Goal: Information Seeking & Learning: Learn about a topic

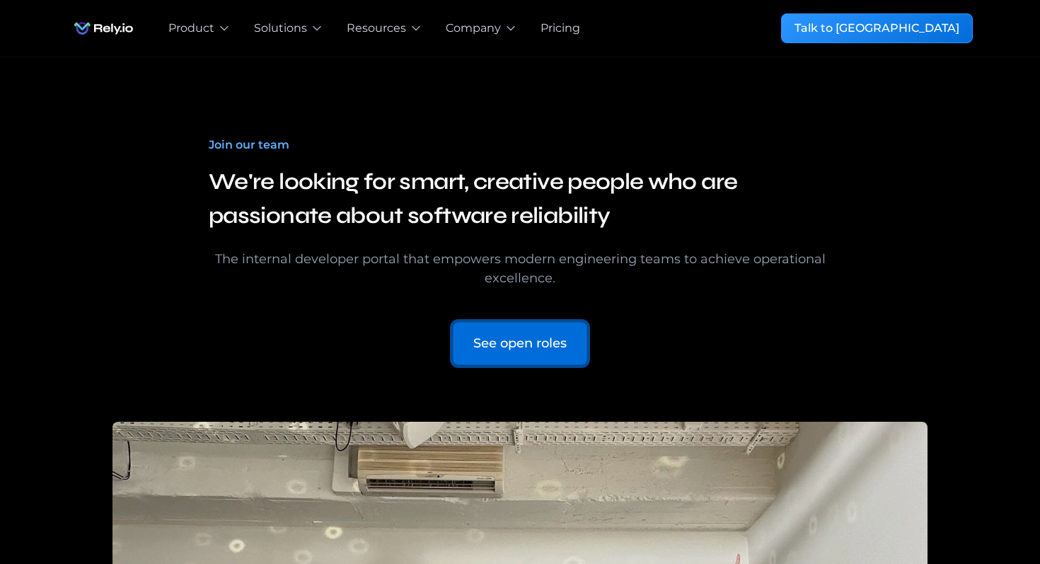
click at [524, 342] on div "See open roles" at bounding box center [519, 343] width 93 height 19
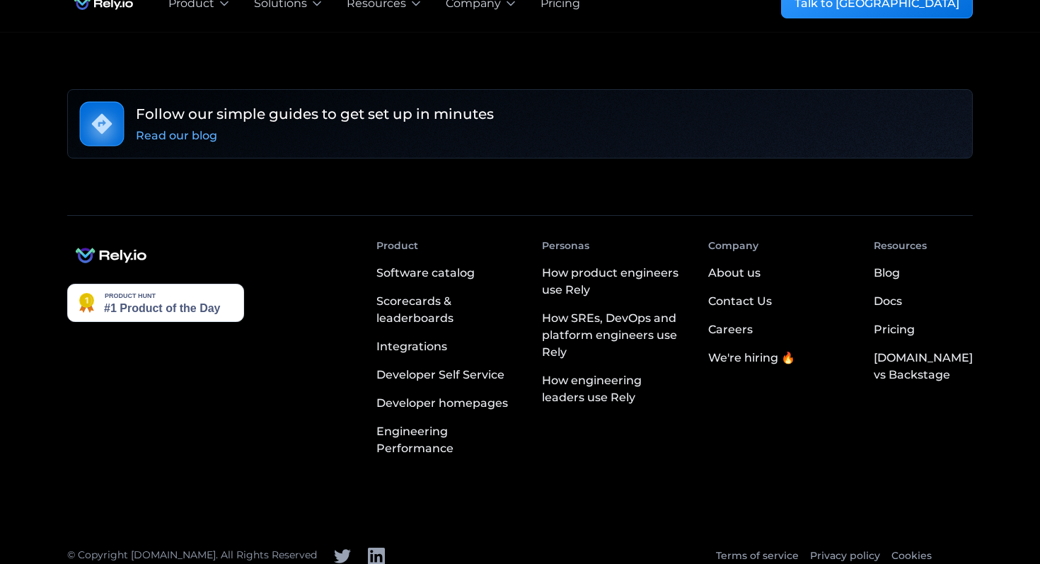
scroll to position [3769, 0]
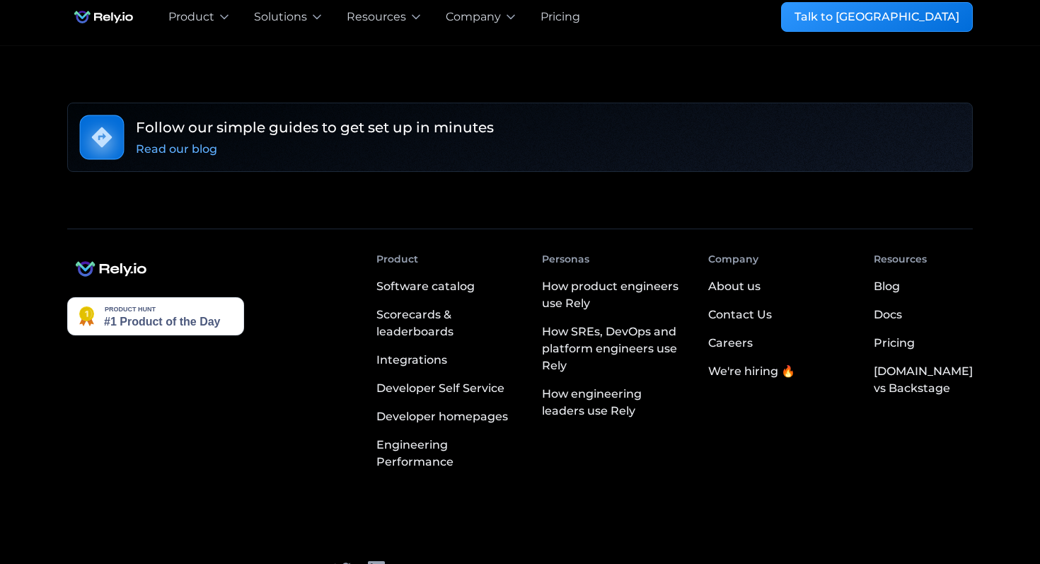
click at [753, 335] on div "Careers" at bounding box center [730, 343] width 45 height 17
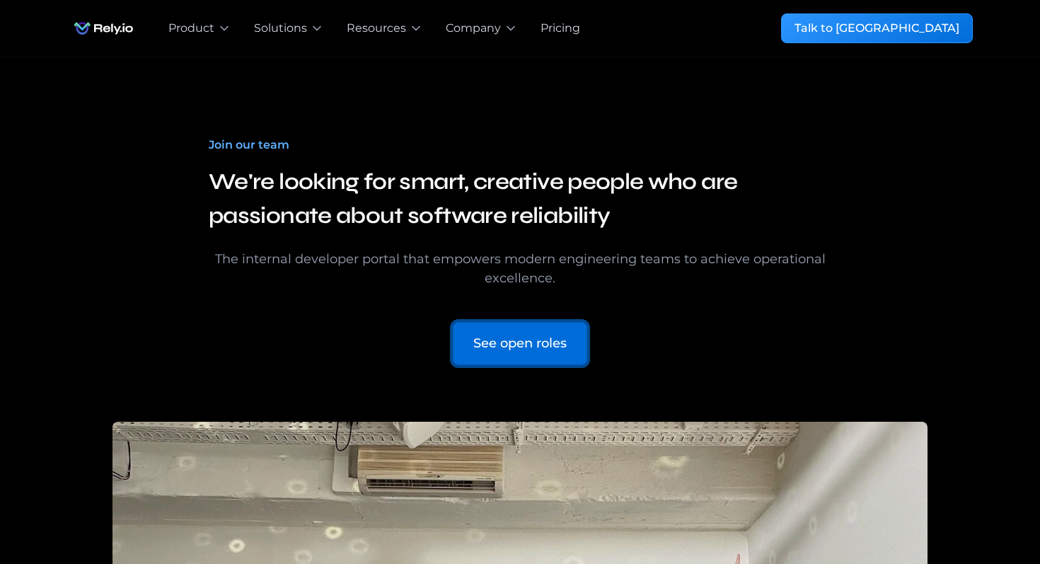
click at [560, 337] on div "See open roles" at bounding box center [519, 343] width 93 height 19
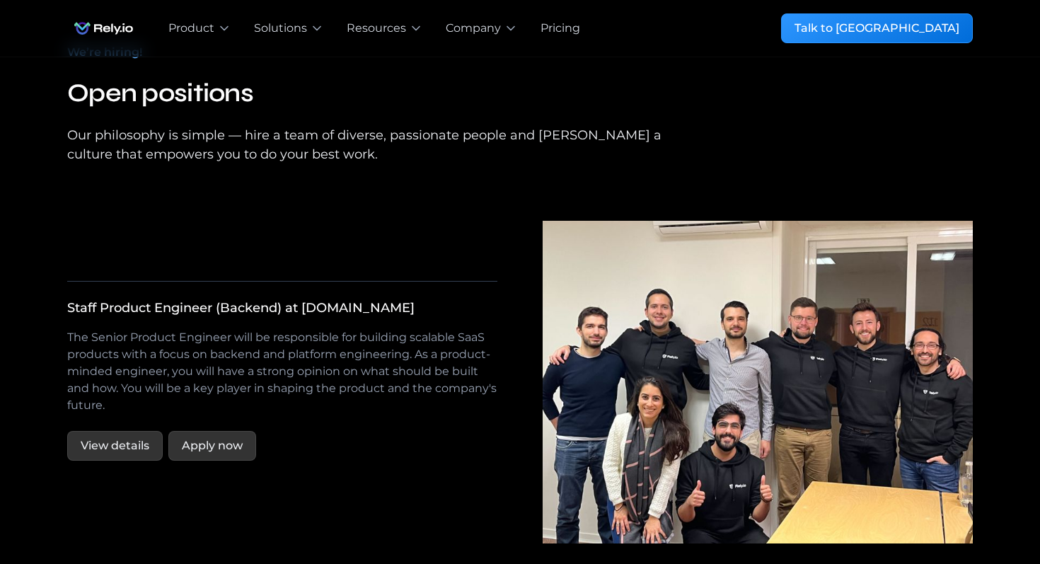
scroll to position [2461, 0]
